Goal: Task Accomplishment & Management: Use online tool/utility

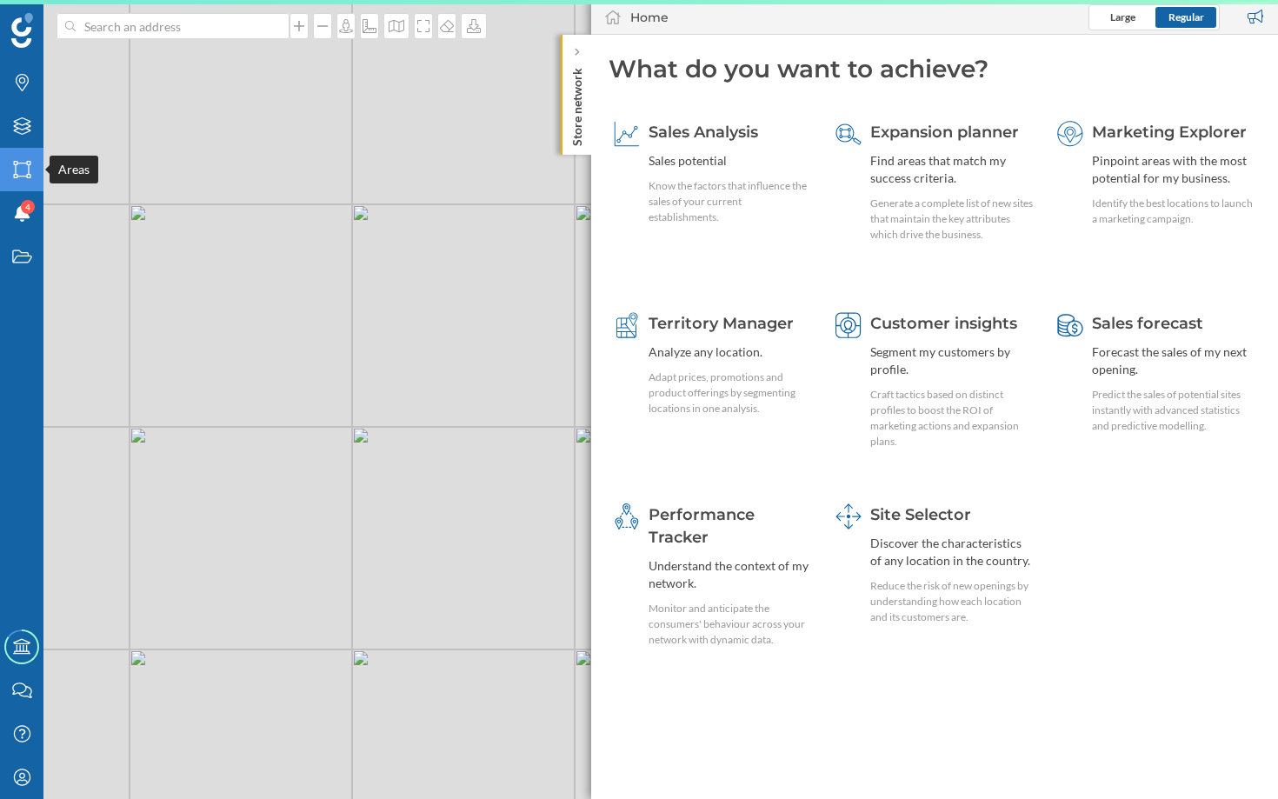
click at [23, 164] on icon "Areas" at bounding box center [22, 169] width 22 height 17
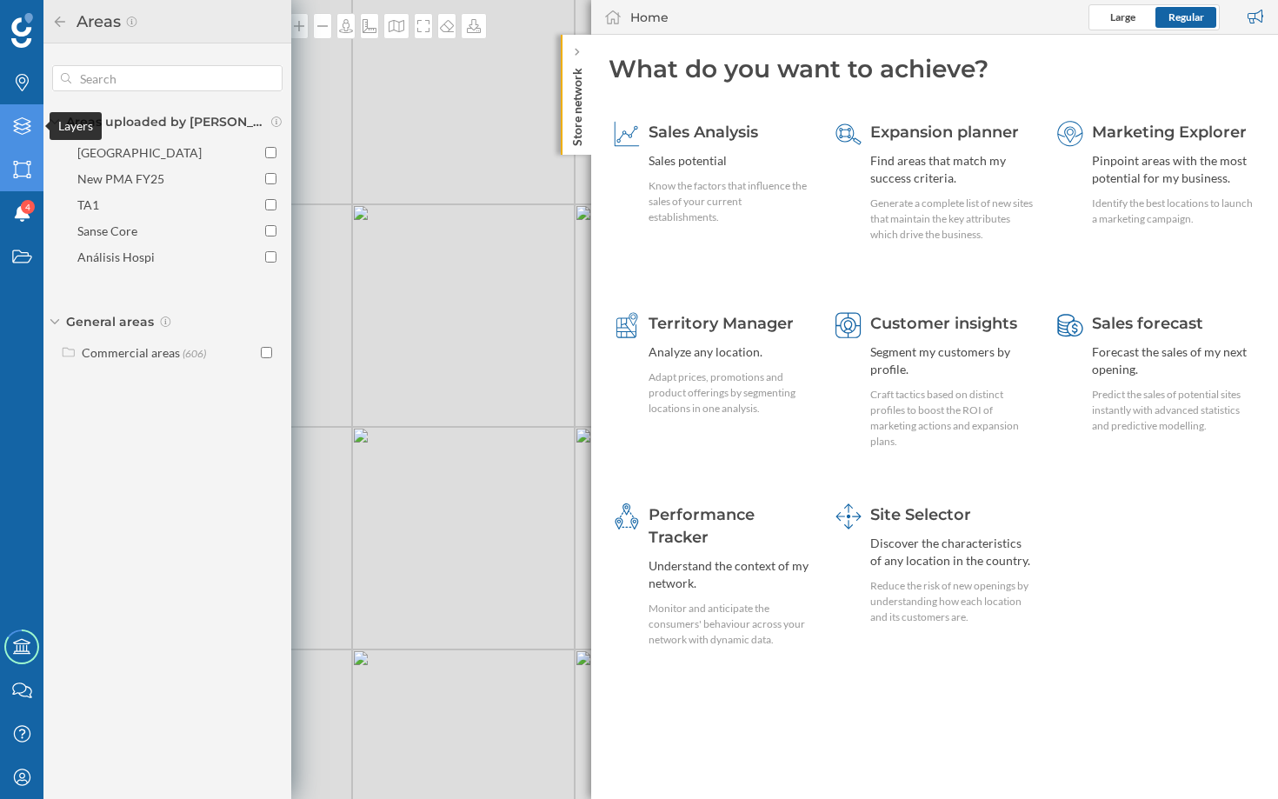
click at [31, 142] on div "Layers" at bounding box center [21, 125] width 43 height 43
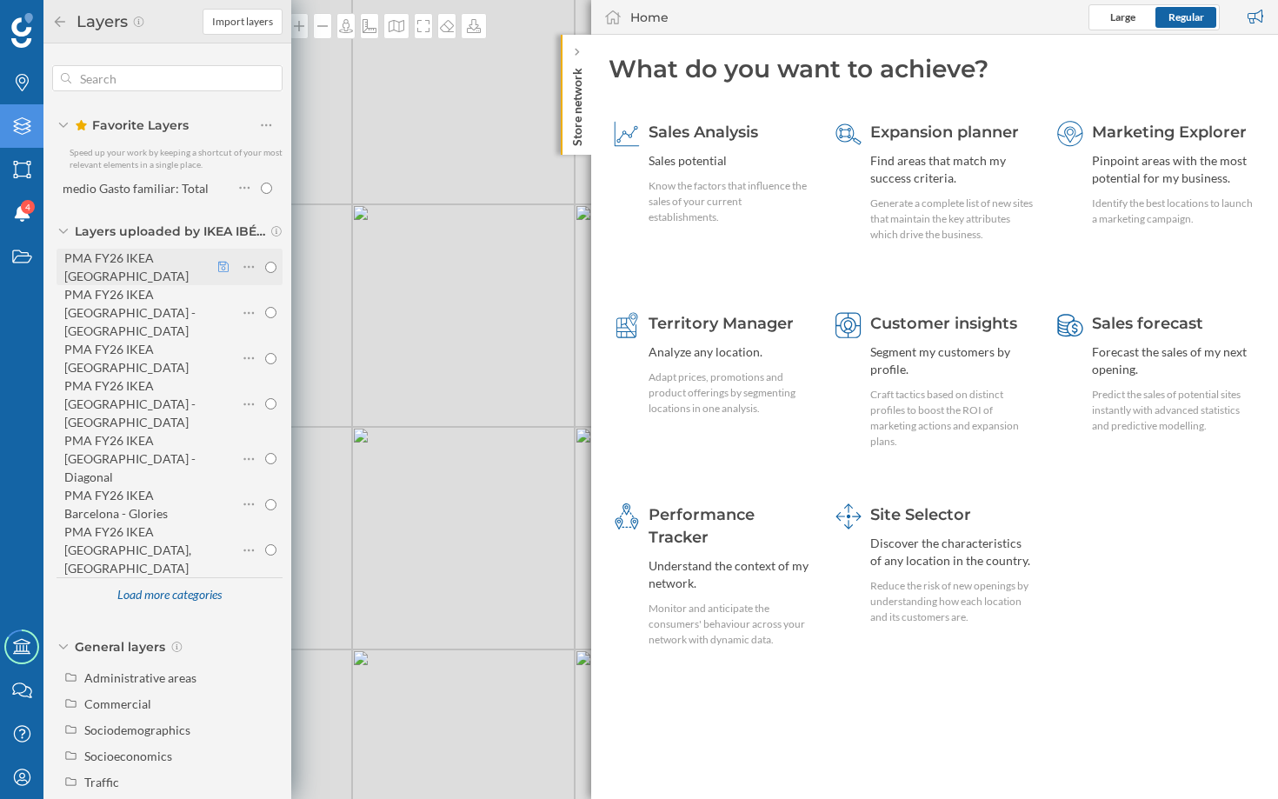
click at [224, 261] on icon at bounding box center [223, 267] width 10 height 12
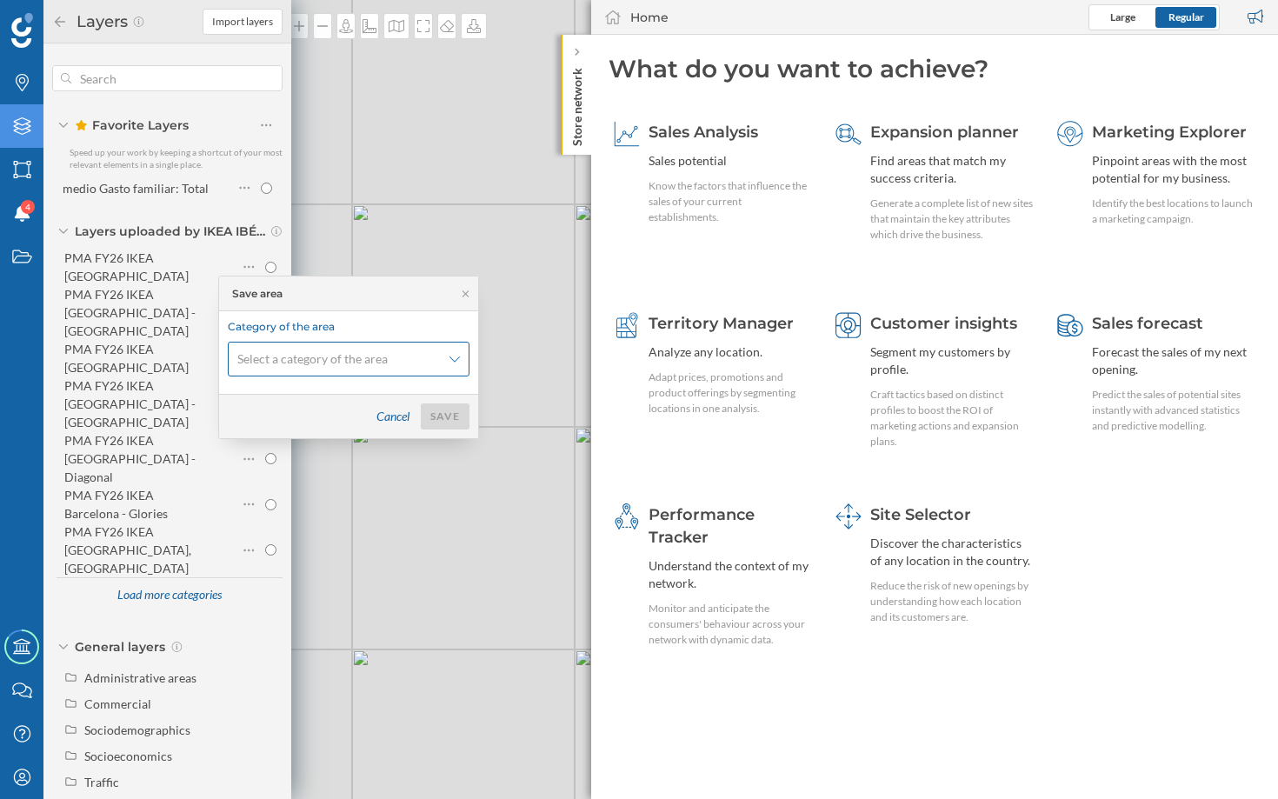
click at [301, 359] on span "Select a category of the area" at bounding box center [312, 358] width 150 height 17
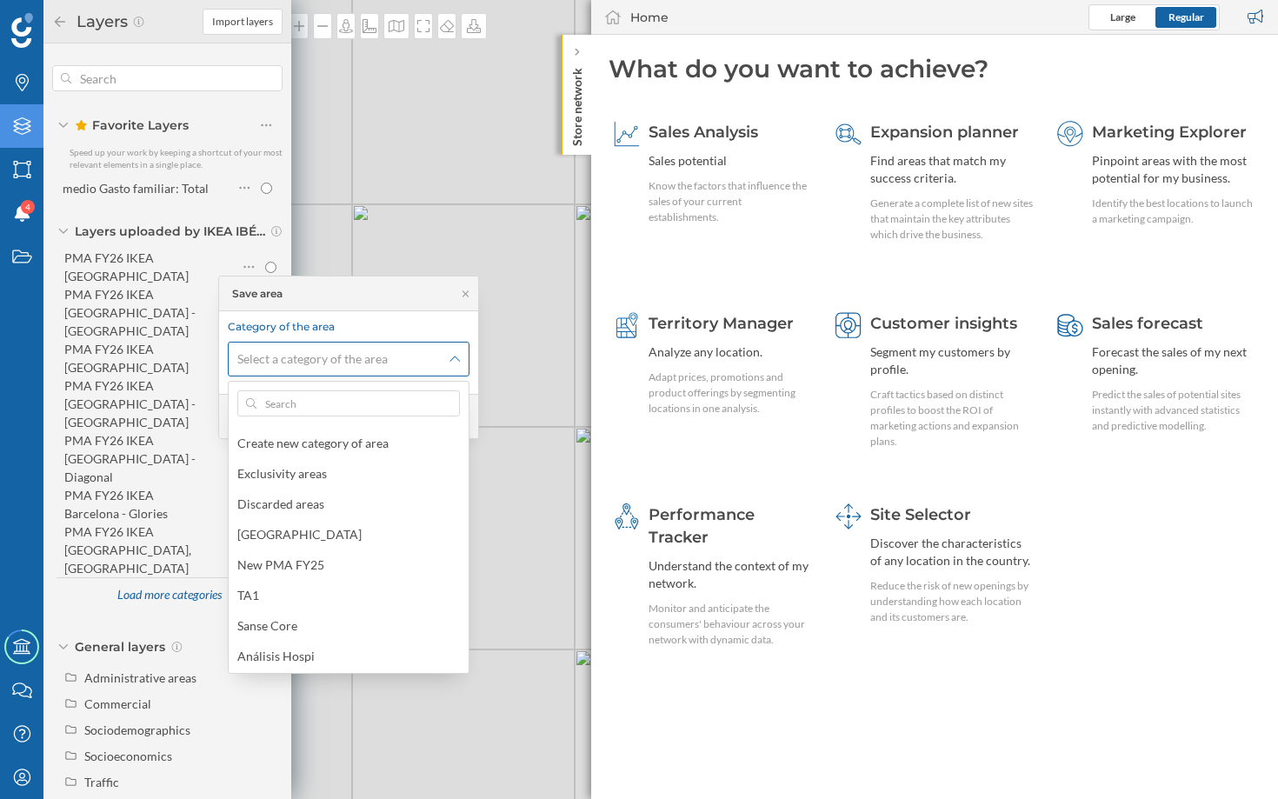
click at [331, 370] on div "Select a category of the area" at bounding box center [349, 359] width 242 height 35
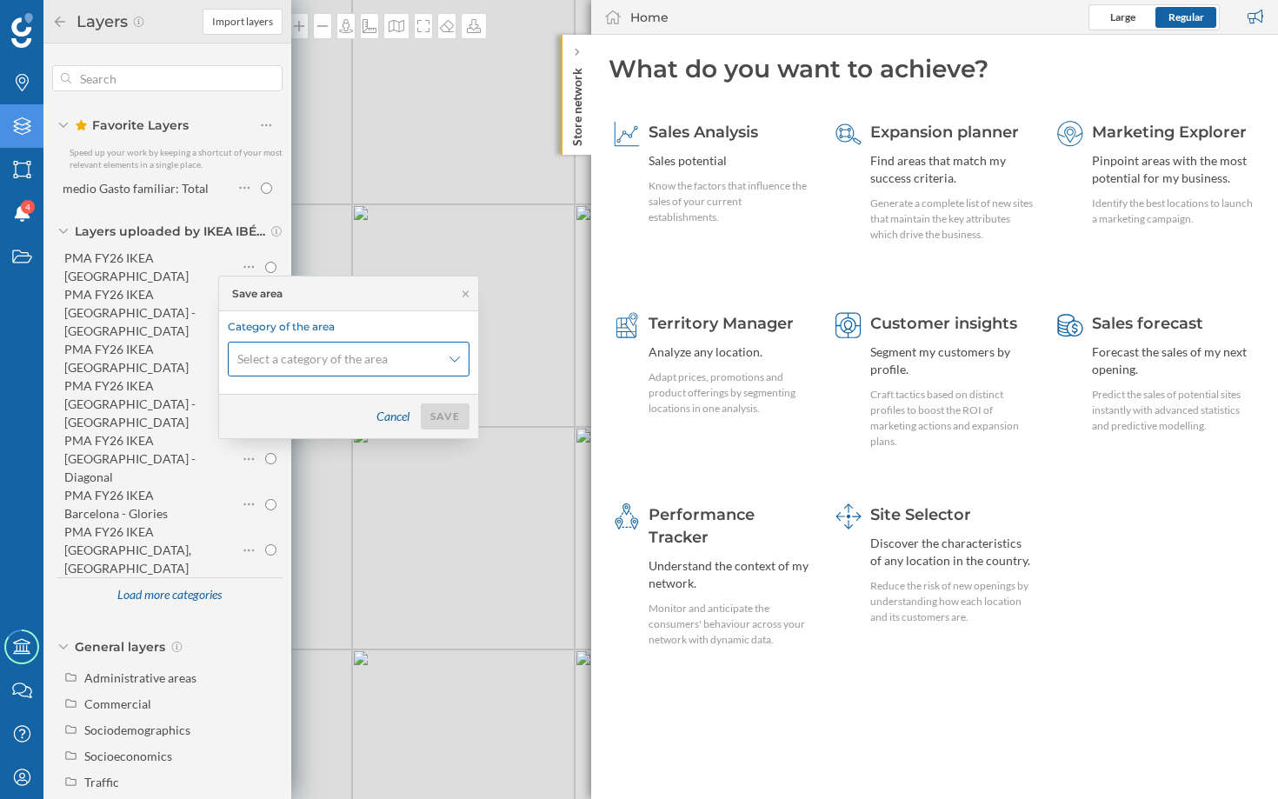
click at [340, 364] on span "Select a category of the area" at bounding box center [312, 358] width 150 height 17
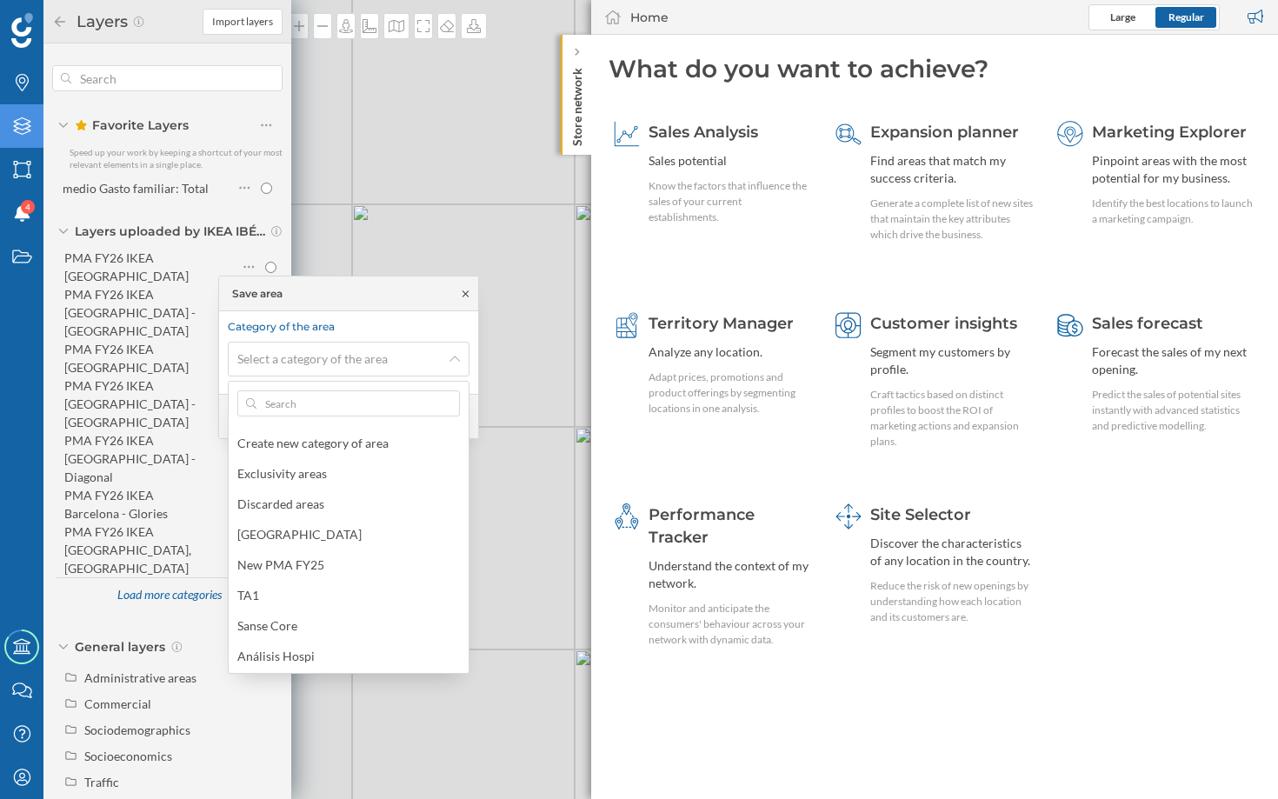
click at [461, 290] on icon at bounding box center [465, 294] width 13 height 10
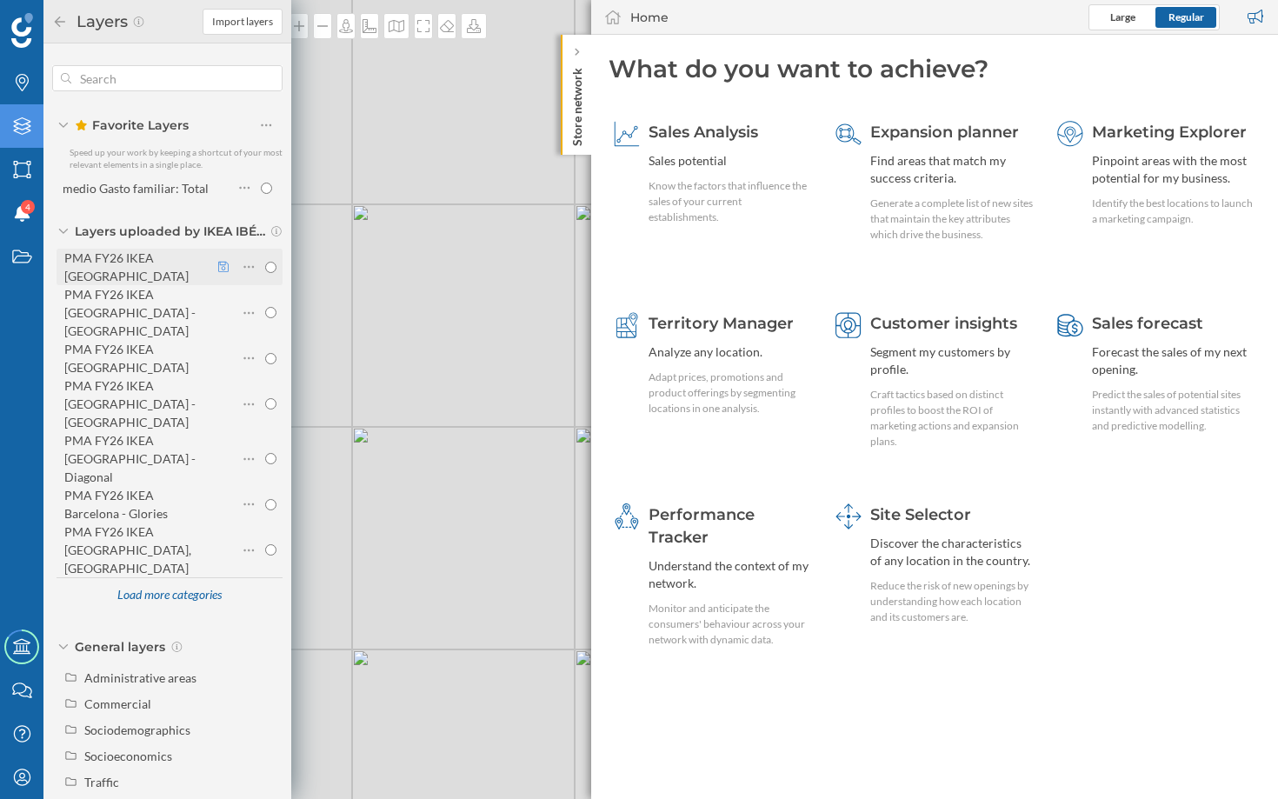
click at [222, 263] on icon at bounding box center [223, 267] width 10 height 12
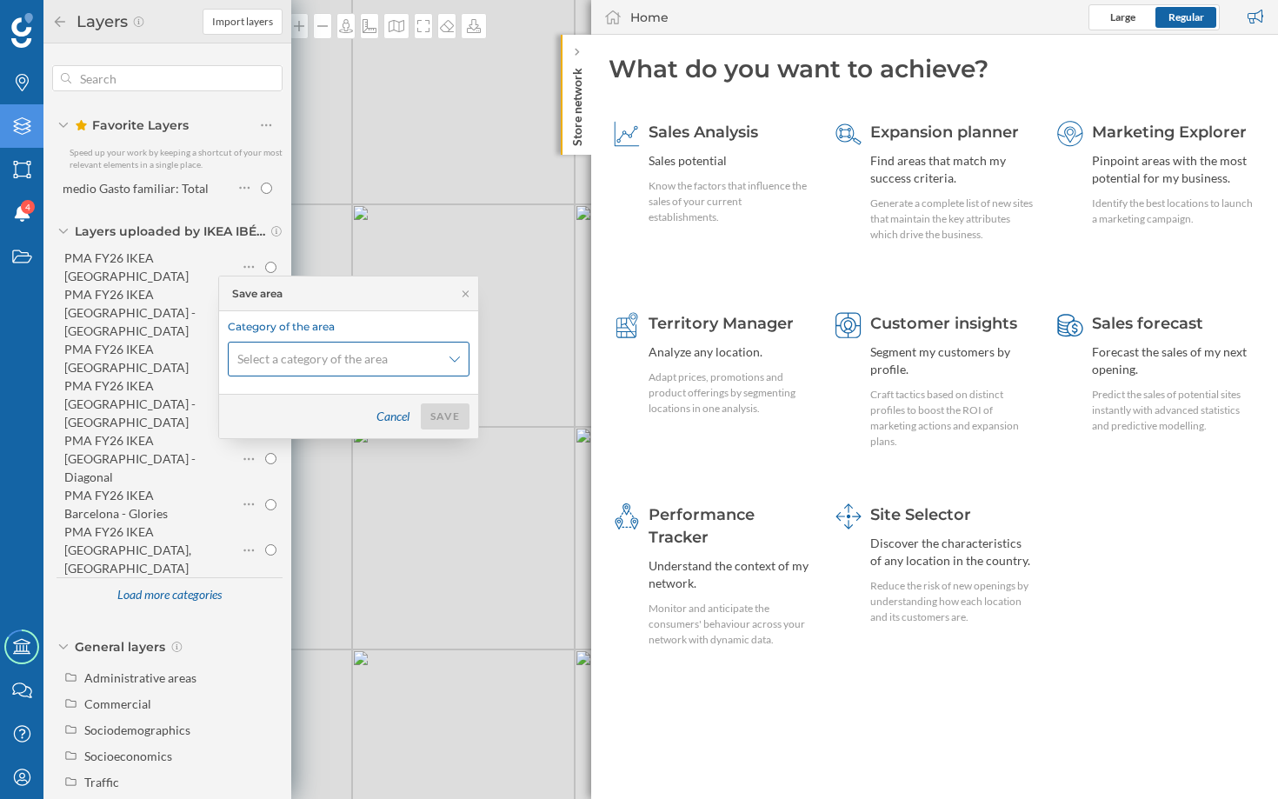
click at [331, 360] on span "Select a category of the area" at bounding box center [312, 358] width 150 height 17
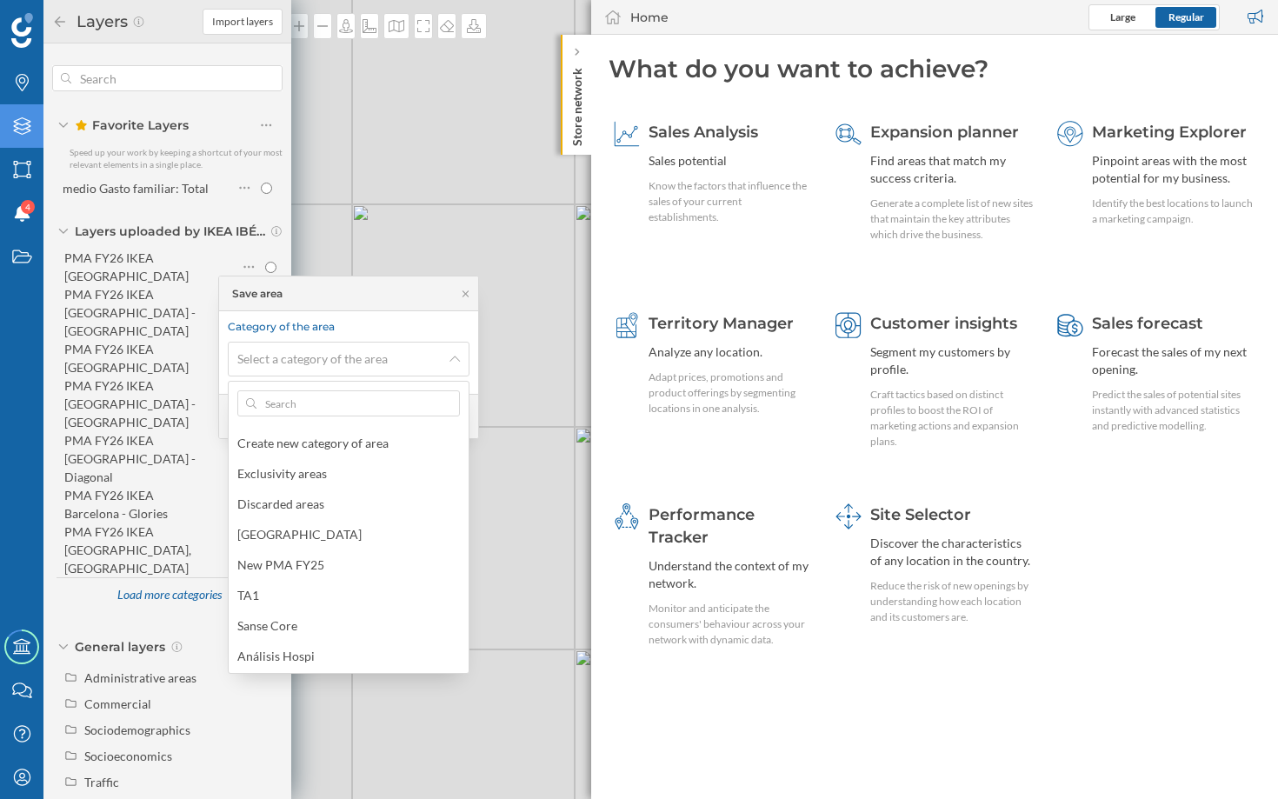
click at [529, 233] on div "© Mapbox © OpenStreetMap Improve this map" at bounding box center [639, 399] width 1278 height 799
